Goal: Share content

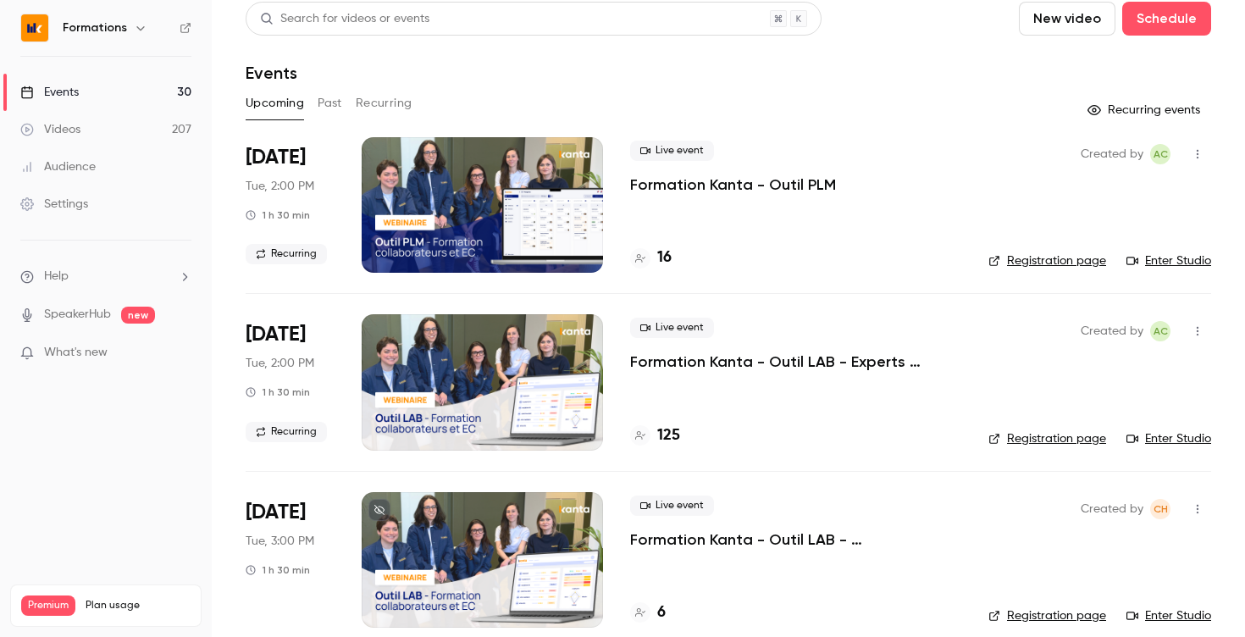
scroll to position [3, 0]
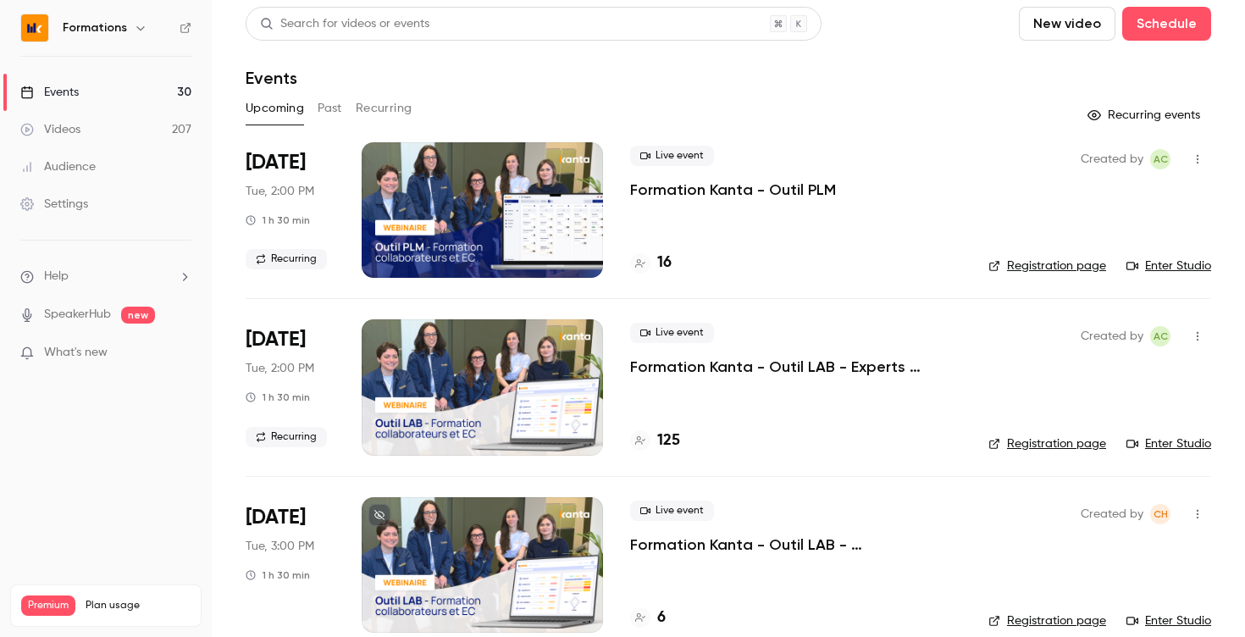
click at [1203, 155] on icon "button" at bounding box center [1197, 159] width 14 height 12
click at [1095, 207] on div "Share" at bounding box center [1132, 202] width 129 height 17
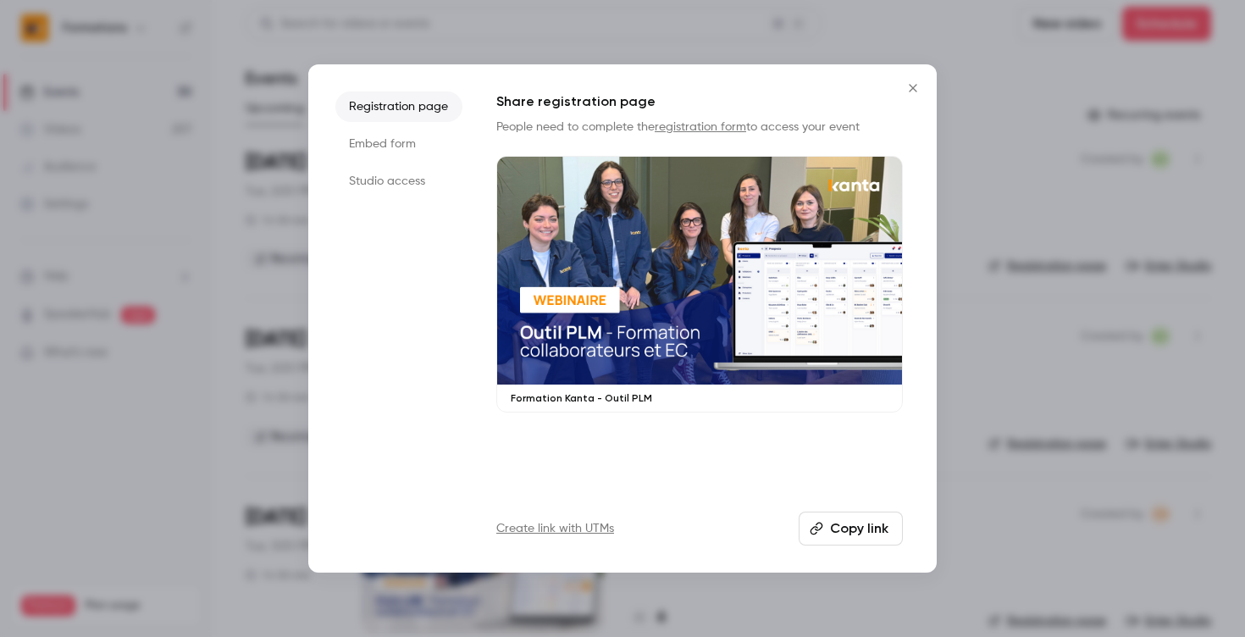
click at [828, 535] on button "Copy link" at bounding box center [850, 528] width 104 height 34
click at [908, 91] on icon "Close" at bounding box center [913, 88] width 20 height 14
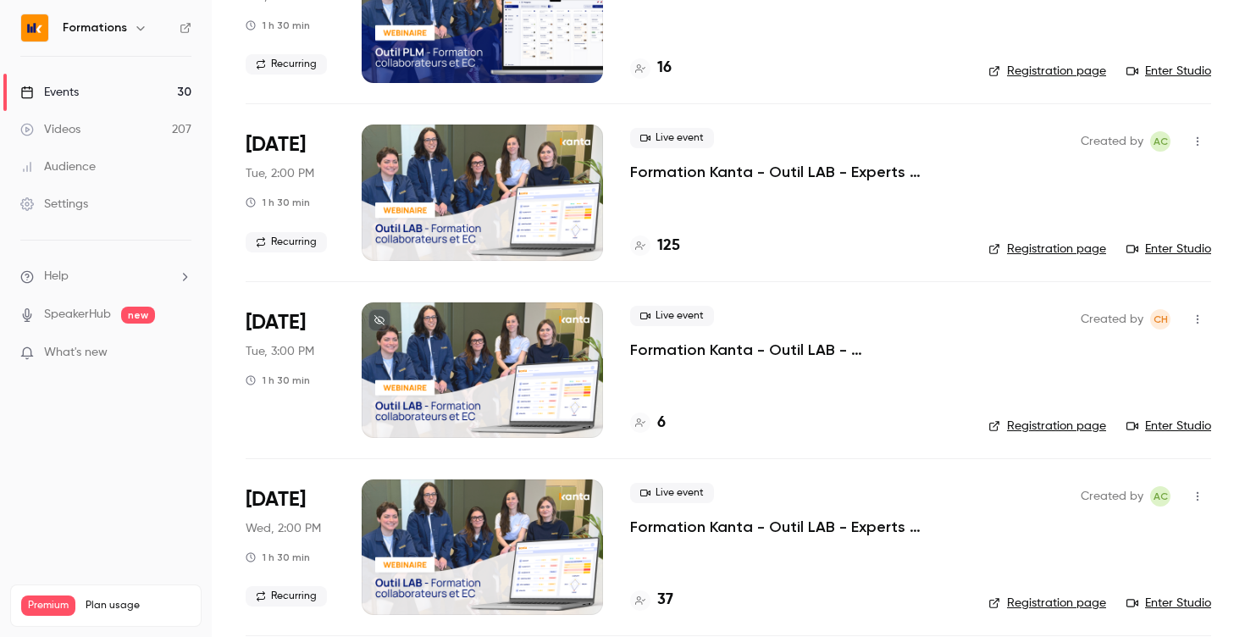
scroll to position [0, 0]
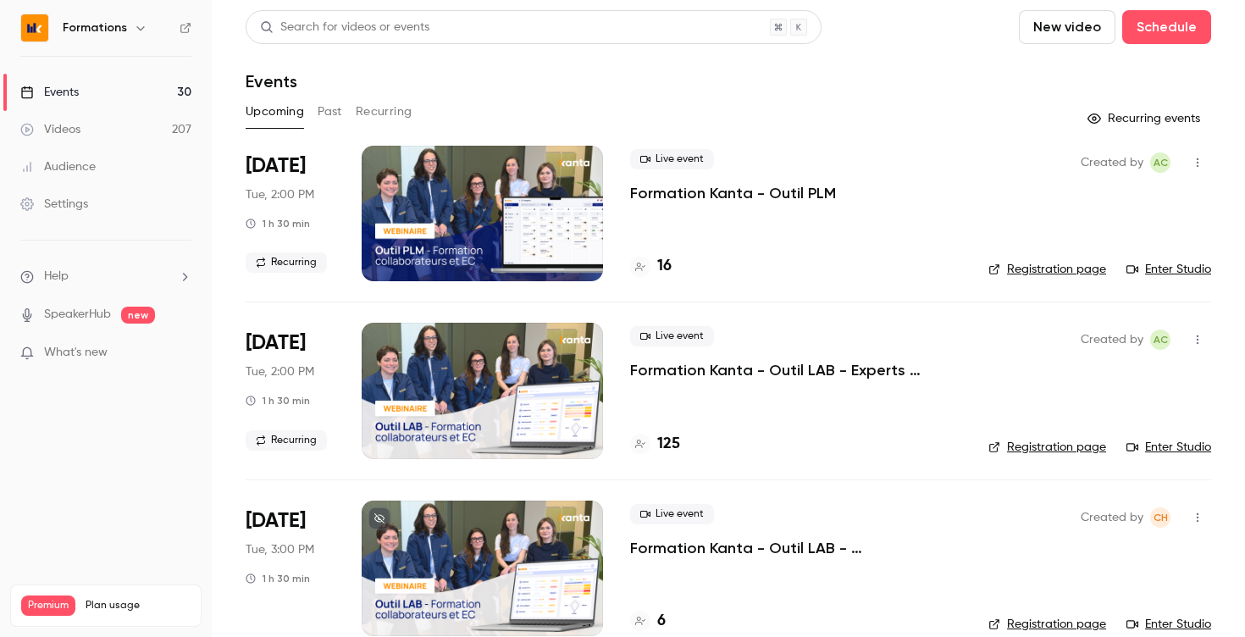
click at [391, 107] on button "Recurring" at bounding box center [384, 111] width 57 height 27
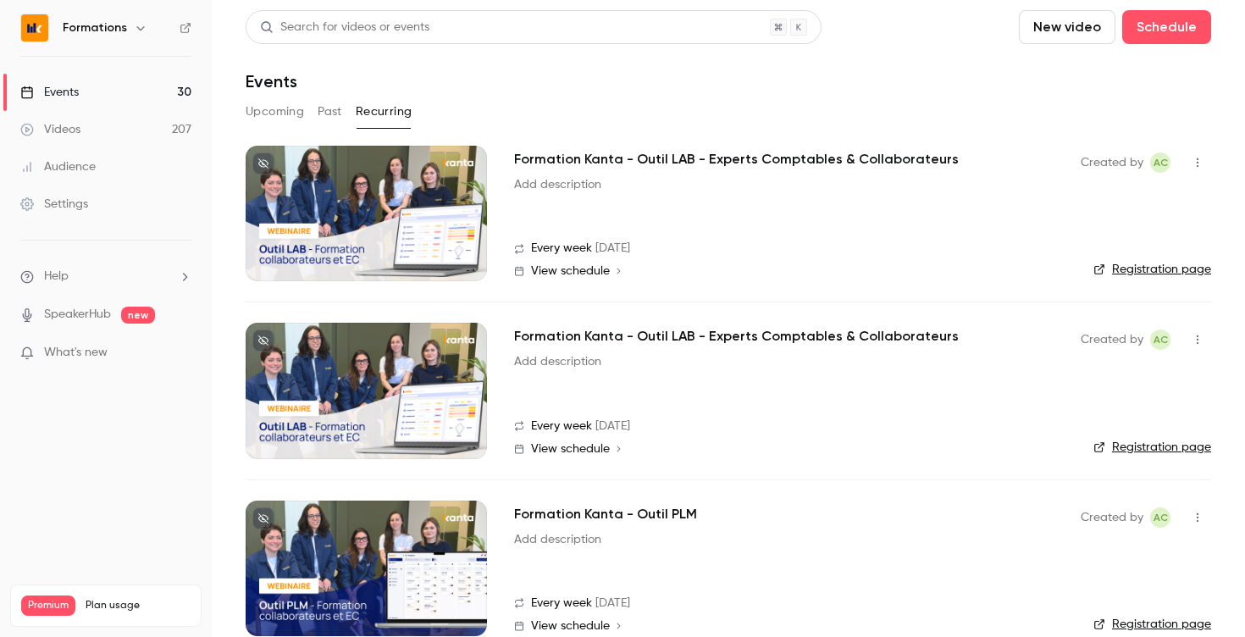
scroll to position [30, 0]
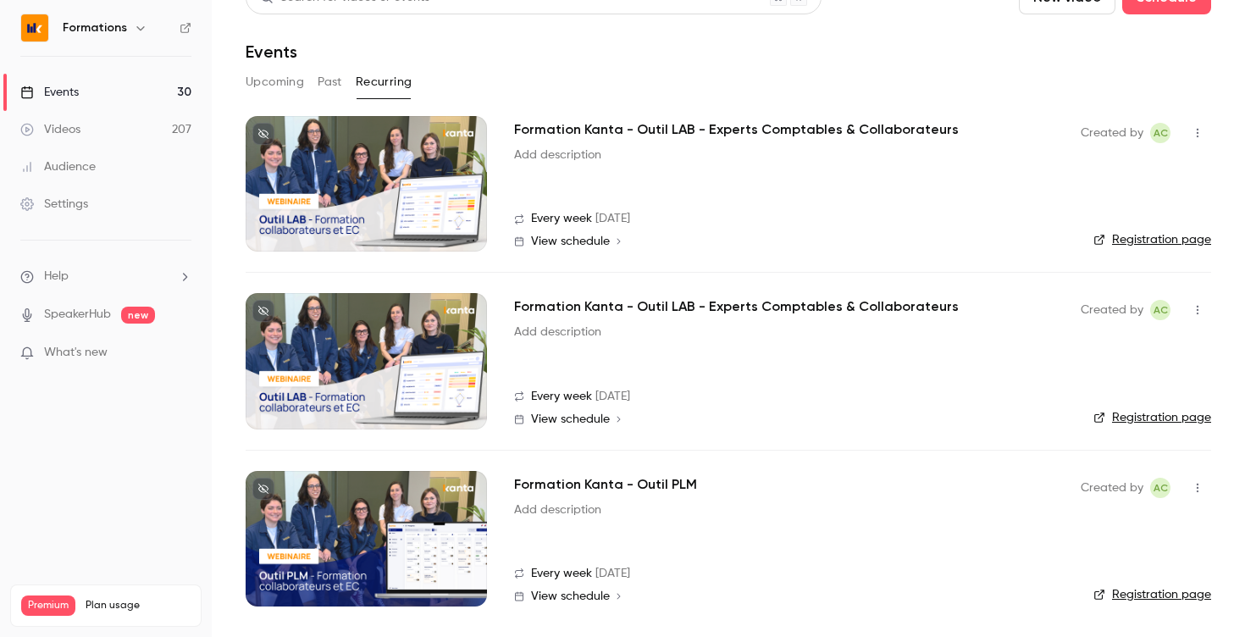
click at [1200, 489] on icon "button" at bounding box center [1197, 488] width 14 height 12
click at [1096, 534] on div "Share" at bounding box center [1132, 530] width 129 height 17
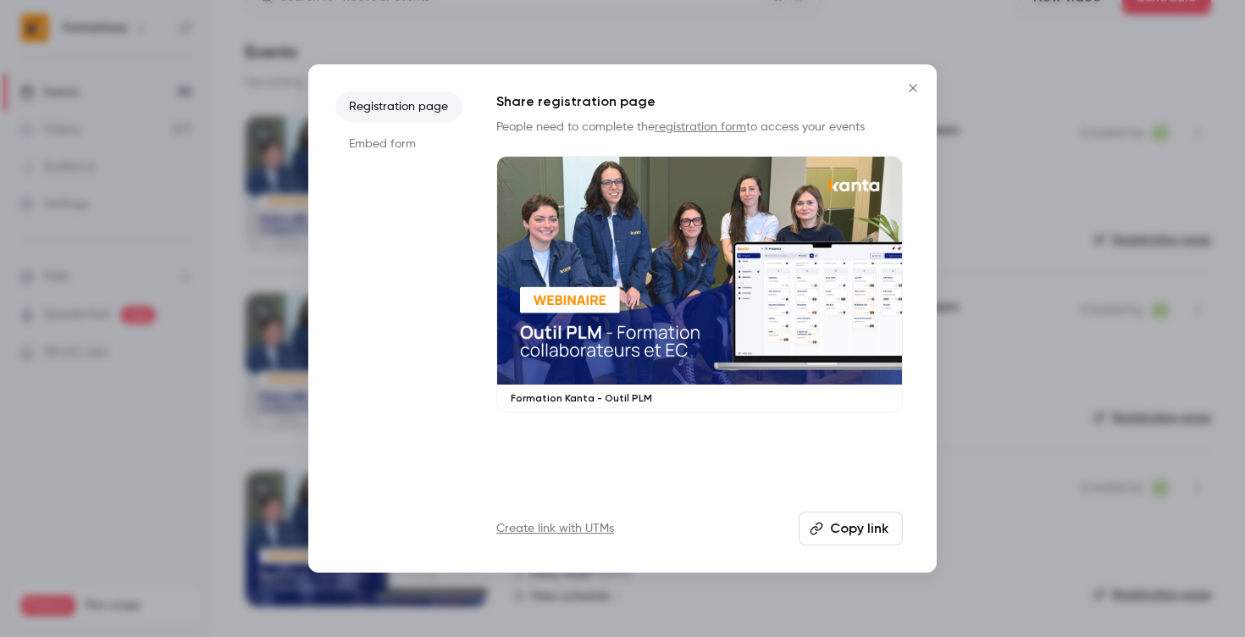
click at [844, 527] on button "Copy link" at bounding box center [850, 528] width 104 height 34
click at [911, 87] on icon "Close" at bounding box center [913, 88] width 20 height 14
